Goal: Task Accomplishment & Management: Use online tool/utility

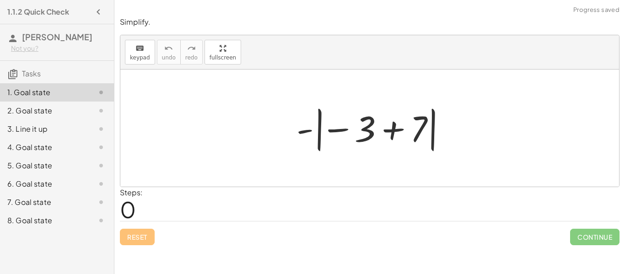
click at [319, 135] on div at bounding box center [373, 128] width 163 height 51
click at [339, 133] on div at bounding box center [373, 128] width 163 height 51
click at [396, 131] on div at bounding box center [373, 128] width 163 height 51
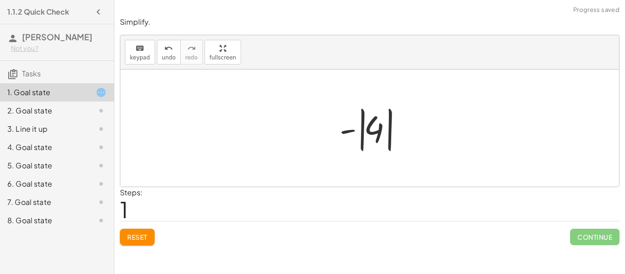
click at [389, 132] on div at bounding box center [373, 128] width 77 height 51
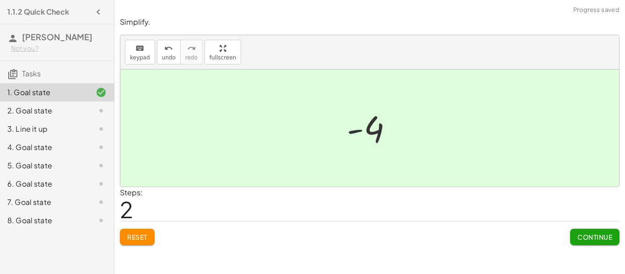
click at [588, 242] on button "Continue" at bounding box center [594, 237] width 49 height 16
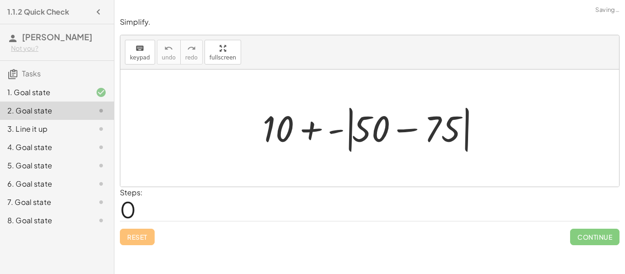
click at [407, 131] on div at bounding box center [373, 128] width 230 height 53
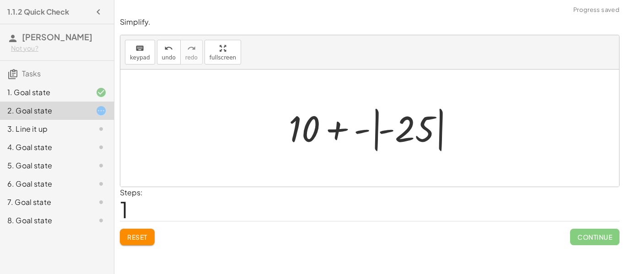
click at [377, 131] on div at bounding box center [373, 128] width 178 height 51
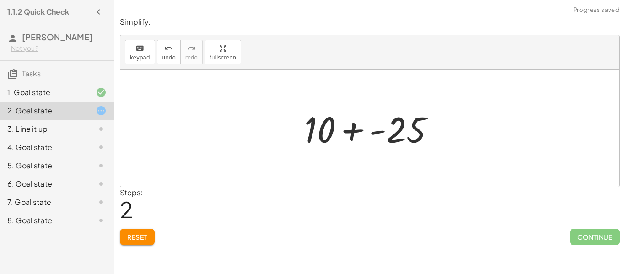
click at [354, 129] on div at bounding box center [372, 128] width 147 height 47
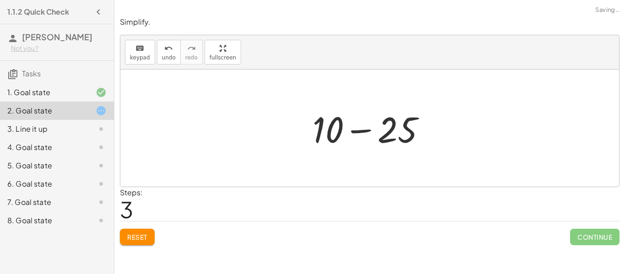
click at [354, 129] on div at bounding box center [373, 128] width 130 height 47
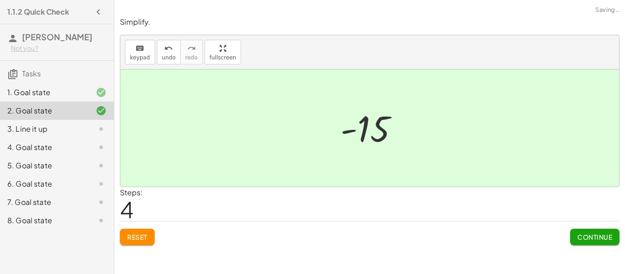
click at [577, 238] on span "Continue" at bounding box center [594, 237] width 35 height 8
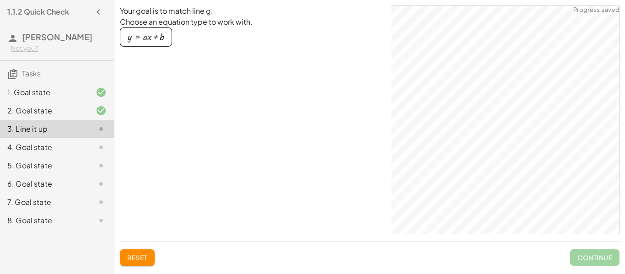
click at [94, 143] on div at bounding box center [94, 147] width 26 height 11
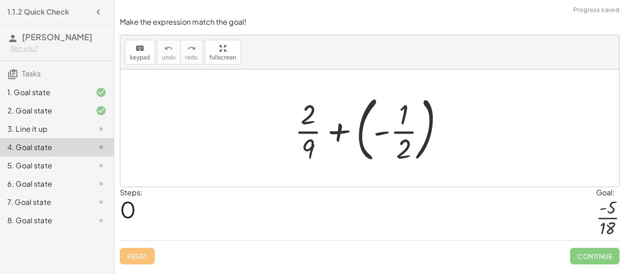
click at [358, 140] on div at bounding box center [373, 128] width 166 height 76
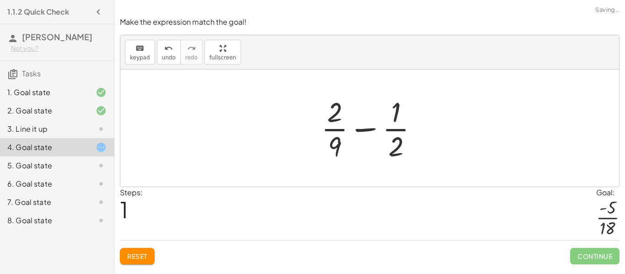
click at [370, 127] on div at bounding box center [372, 128] width 113 height 70
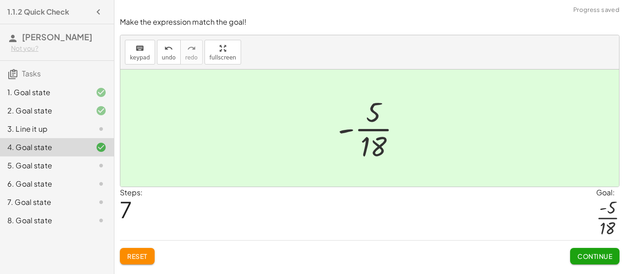
click at [584, 240] on div "Reset Continue" at bounding box center [369, 252] width 499 height 24
click at [602, 255] on span "Continue" at bounding box center [594, 256] width 35 height 8
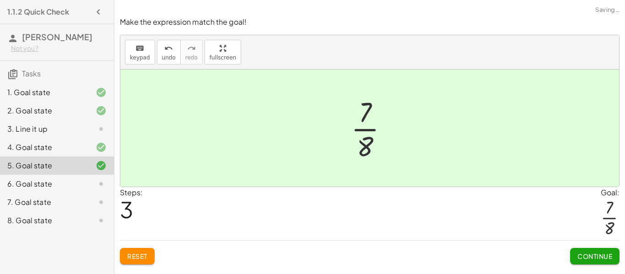
click at [601, 262] on button "Continue" at bounding box center [594, 256] width 49 height 16
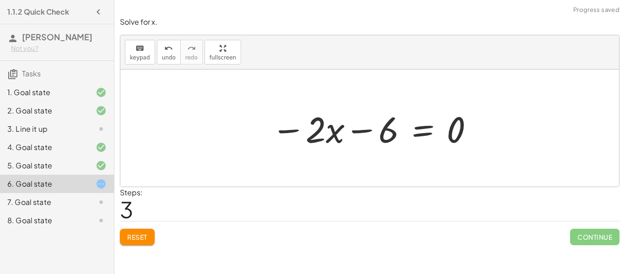
click at [138, 237] on span "Reset" at bounding box center [137, 237] width 20 height 8
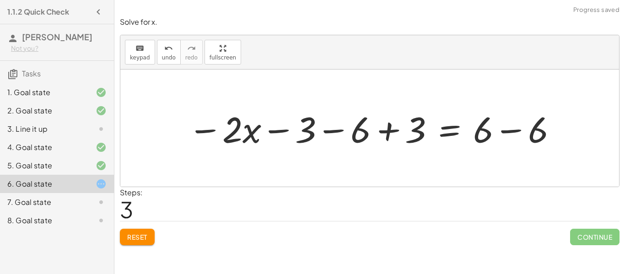
click at [144, 232] on button "Reset" at bounding box center [137, 237] width 35 height 16
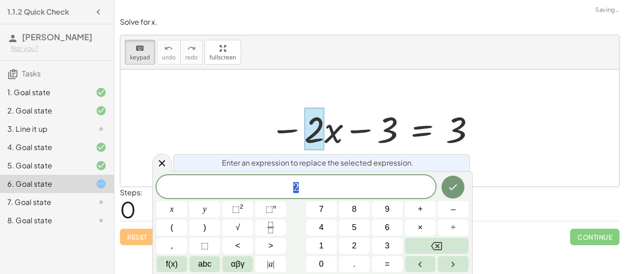
scroll to position [0, 0]
click at [304, 126] on div at bounding box center [314, 129] width 20 height 43
click at [165, 161] on icon at bounding box center [161, 163] width 11 height 11
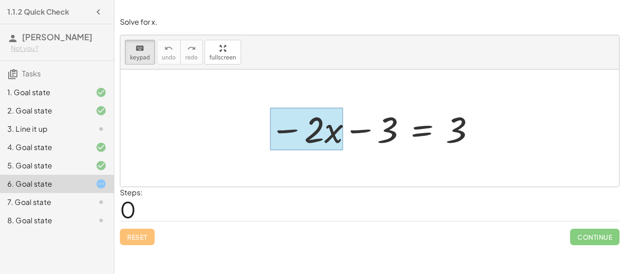
click at [328, 138] on div at bounding box center [306, 129] width 73 height 43
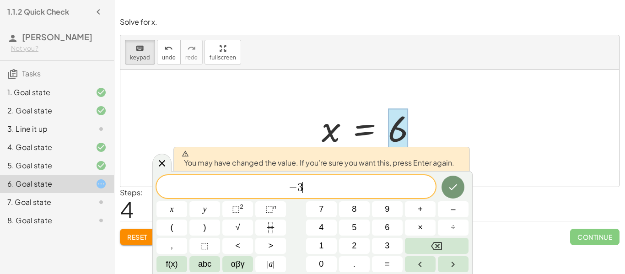
scroll to position [0, 0]
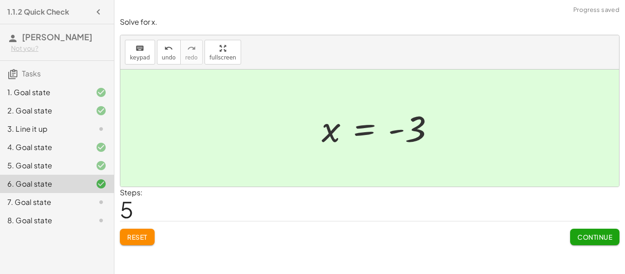
click at [605, 235] on span "Continue" at bounding box center [594, 237] width 35 height 8
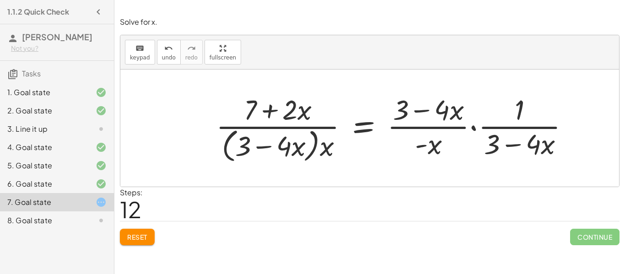
click at [146, 232] on button "Reset" at bounding box center [137, 237] width 35 height 16
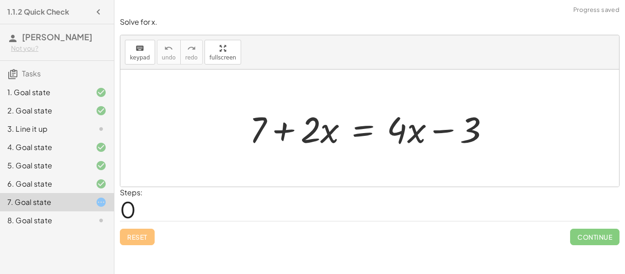
click at [414, 145] on div at bounding box center [373, 128] width 257 height 47
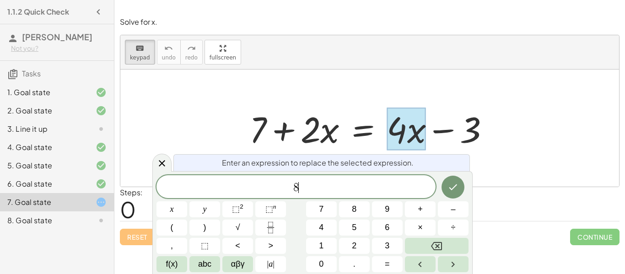
scroll to position [5, 0]
click at [457, 187] on icon "Done" at bounding box center [452, 187] width 11 height 11
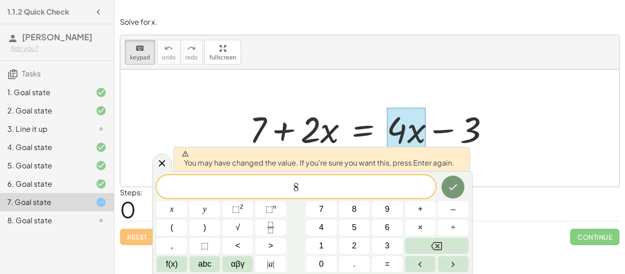
click at [454, 190] on icon "Done" at bounding box center [452, 187] width 11 height 11
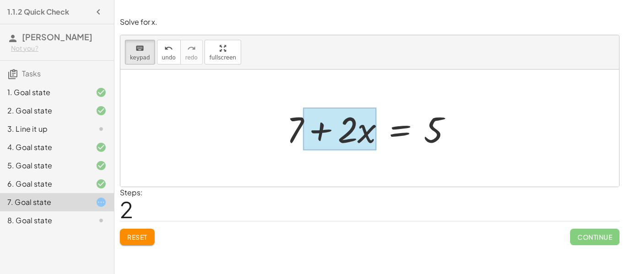
click at [359, 145] on div at bounding box center [339, 129] width 73 height 43
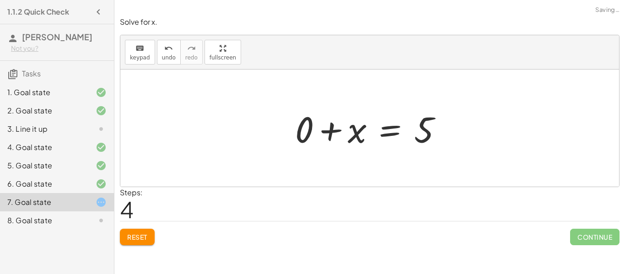
scroll to position [0, 0]
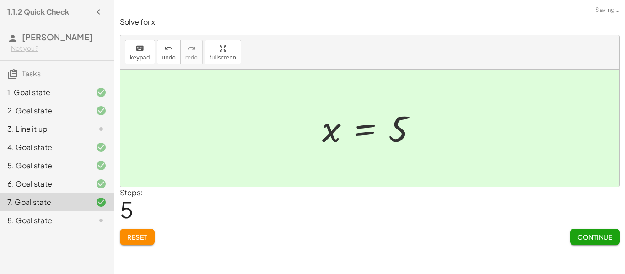
click at [596, 245] on button "Continue" at bounding box center [594, 237] width 49 height 16
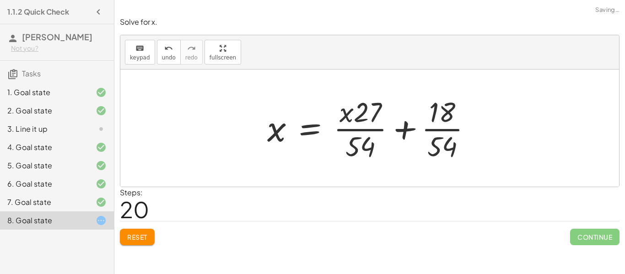
click at [139, 243] on button "Reset" at bounding box center [137, 237] width 35 height 16
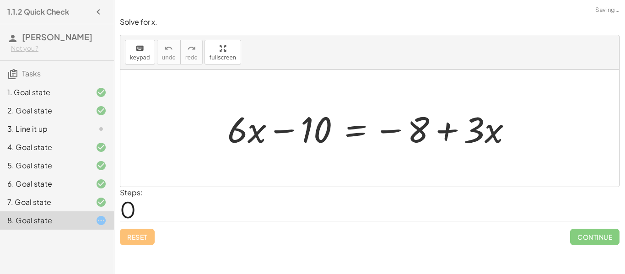
click at [139, 235] on div "Reset Continue" at bounding box center [369, 233] width 499 height 24
click at [84, 148] on div at bounding box center [94, 147] width 26 height 11
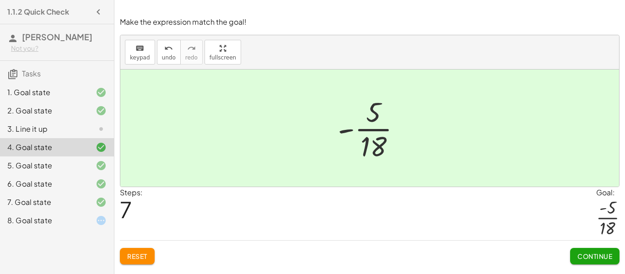
click at [83, 227] on div "8. Goal state" at bounding box center [57, 220] width 114 height 18
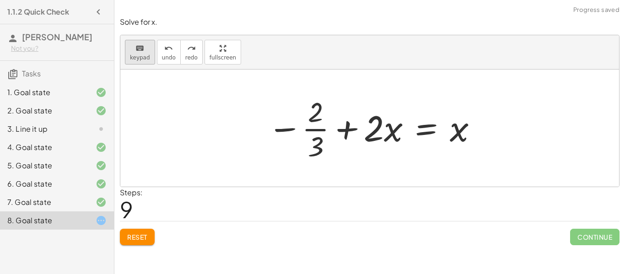
click at [137, 54] on span "keypad" at bounding box center [140, 57] width 20 height 6
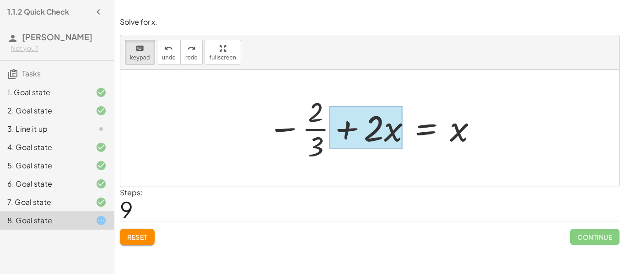
click at [386, 116] on div at bounding box center [365, 127] width 73 height 43
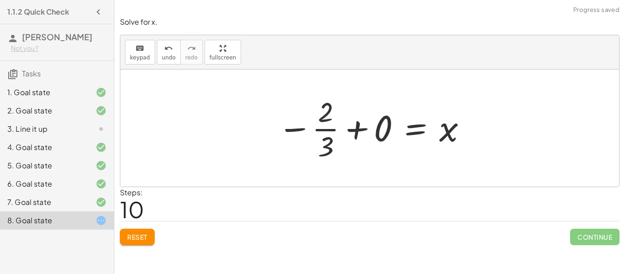
click at [354, 132] on div at bounding box center [372, 128] width 199 height 70
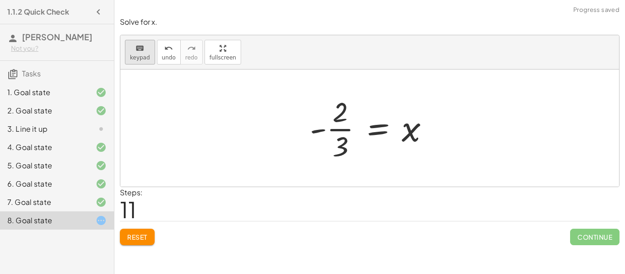
click at [142, 60] on span "keypad" at bounding box center [140, 57] width 20 height 6
click at [319, 131] on div at bounding box center [373, 128] width 136 height 70
click at [317, 137] on div at bounding box center [373, 128] width 136 height 70
click at [319, 134] on div at bounding box center [373, 128] width 136 height 70
click at [124, 233] on button "Reset" at bounding box center [137, 237] width 35 height 16
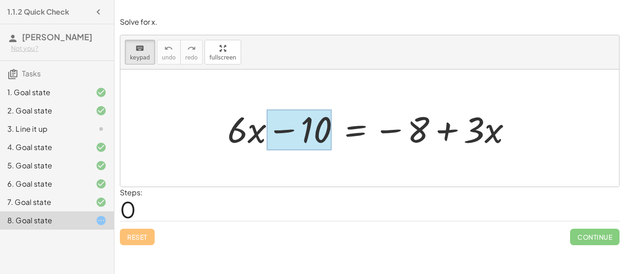
click at [314, 131] on div at bounding box center [299, 130] width 65 height 41
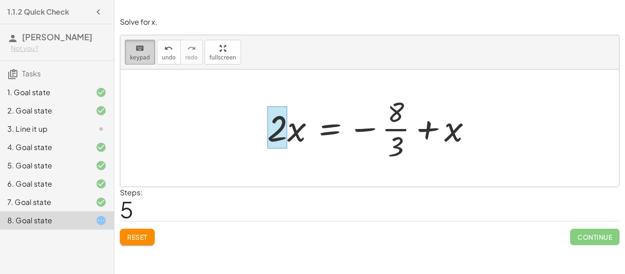
click at [142, 59] on span "keypad" at bounding box center [140, 57] width 20 height 6
click at [145, 54] on span "keypad" at bounding box center [140, 57] width 20 height 6
click at [298, 119] on div at bounding box center [286, 127] width 39 height 43
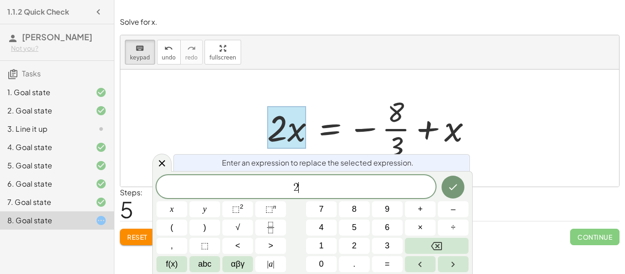
click at [283, 228] on button "Fraction" at bounding box center [270, 227] width 31 height 16
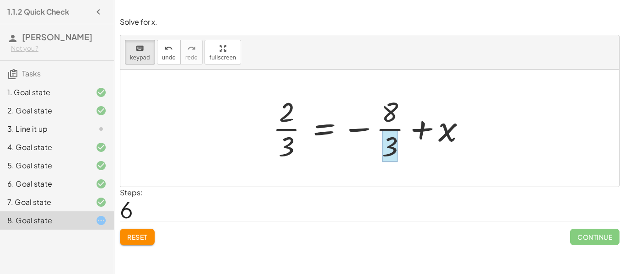
click at [396, 131] on div at bounding box center [390, 146] width 16 height 32
click at [394, 107] on div at bounding box center [389, 112] width 16 height 32
click at [393, 128] on div at bounding box center [372, 128] width 207 height 70
click at [400, 122] on div at bounding box center [372, 128] width 207 height 70
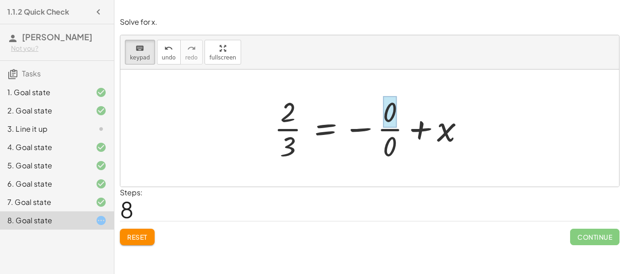
click at [391, 120] on div at bounding box center [390, 112] width 14 height 32
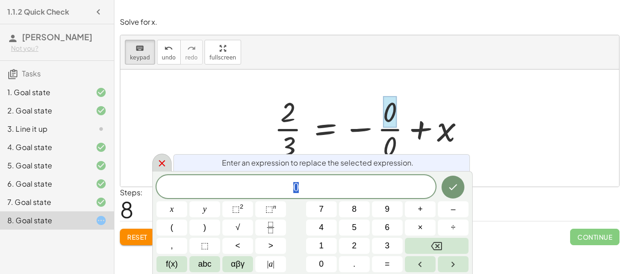
click at [160, 156] on div at bounding box center [161, 163] width 19 height 18
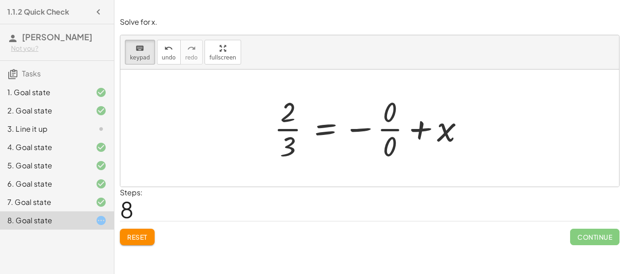
click at [137, 241] on span "Reset" at bounding box center [137, 237] width 20 height 8
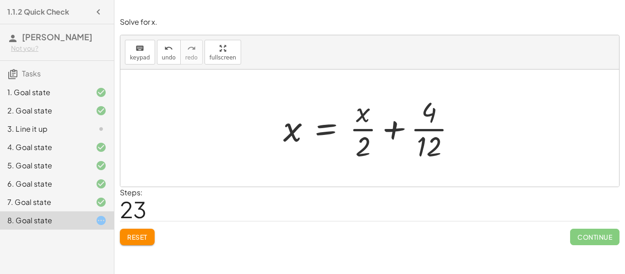
click at [144, 242] on button "Reset" at bounding box center [137, 237] width 35 height 16
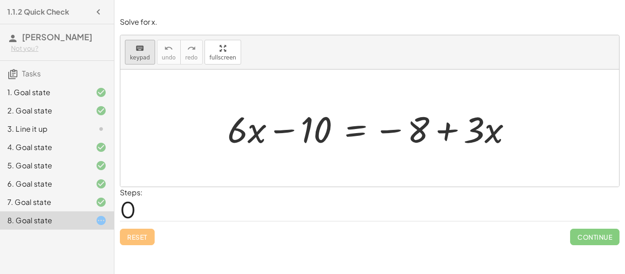
click at [144, 54] on span "keypad" at bounding box center [140, 57] width 20 height 6
click at [236, 134] on div at bounding box center [237, 129] width 20 height 43
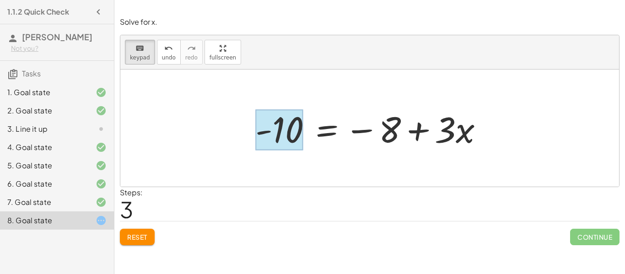
click at [152, 234] on button "Reset" at bounding box center [137, 237] width 35 height 16
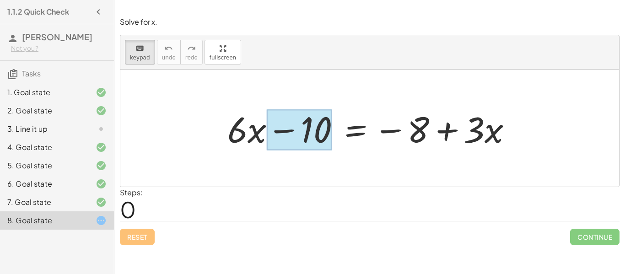
click at [309, 128] on div at bounding box center [299, 130] width 65 height 41
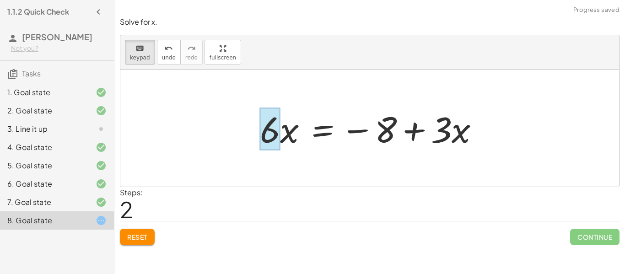
click at [262, 133] on div at bounding box center [270, 129] width 20 height 43
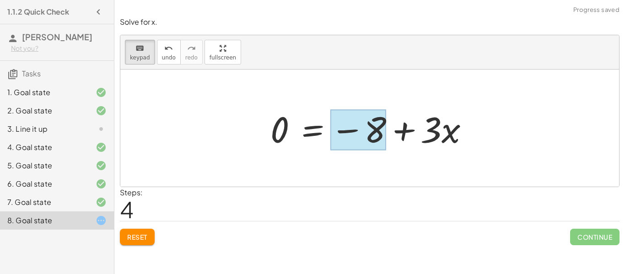
click at [368, 123] on div at bounding box center [358, 130] width 56 height 41
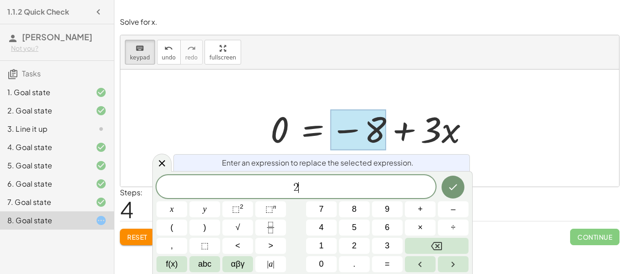
click at [268, 226] on icon "Fraction" at bounding box center [270, 224] width 5 height 5
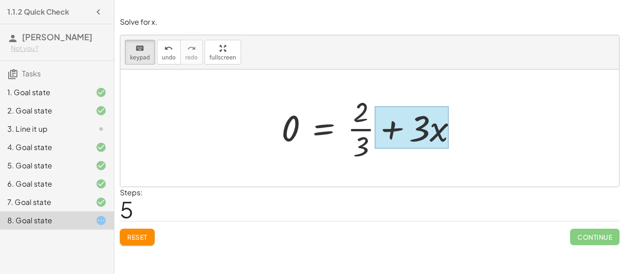
click at [418, 133] on div at bounding box center [411, 127] width 74 height 43
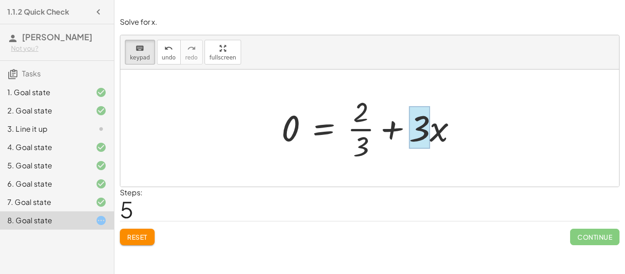
click at [413, 144] on div at bounding box center [419, 127] width 21 height 43
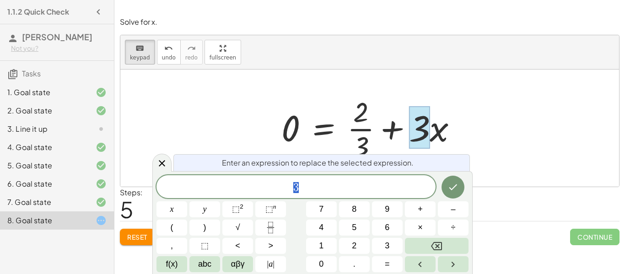
click at [403, 116] on div at bounding box center [373, 128] width 193 height 70
click at [160, 168] on icon at bounding box center [161, 163] width 11 height 11
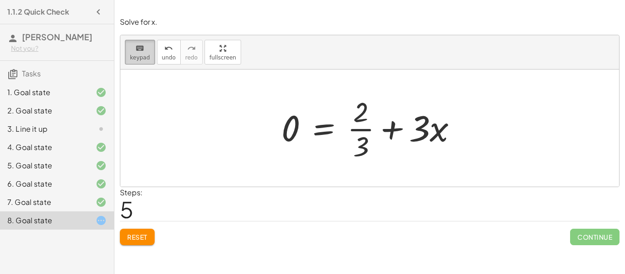
click at [134, 56] on span "keypad" at bounding box center [140, 57] width 20 height 6
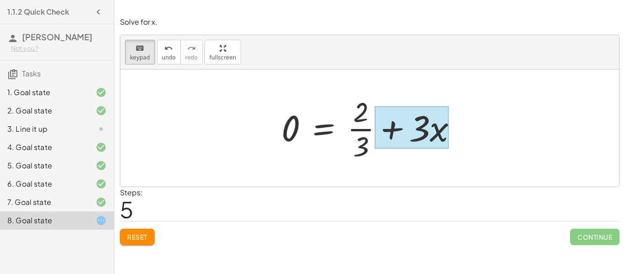
click at [435, 123] on div at bounding box center [411, 127] width 74 height 43
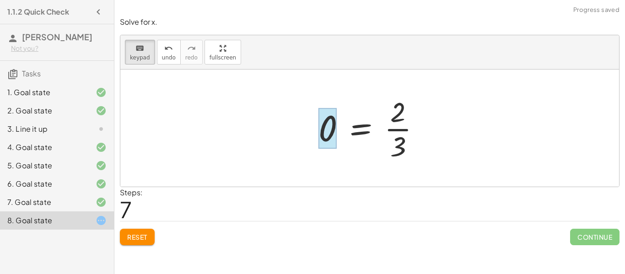
click at [335, 136] on div at bounding box center [327, 128] width 18 height 41
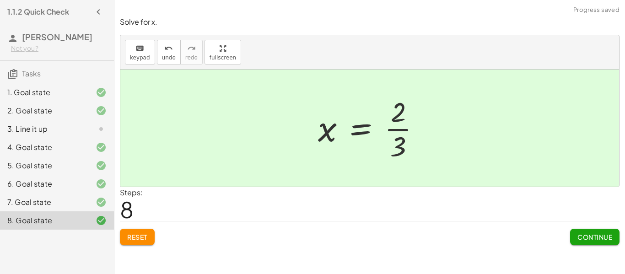
click at [575, 241] on button "Continue" at bounding box center [594, 237] width 49 height 16
